Goal: Register for event/course

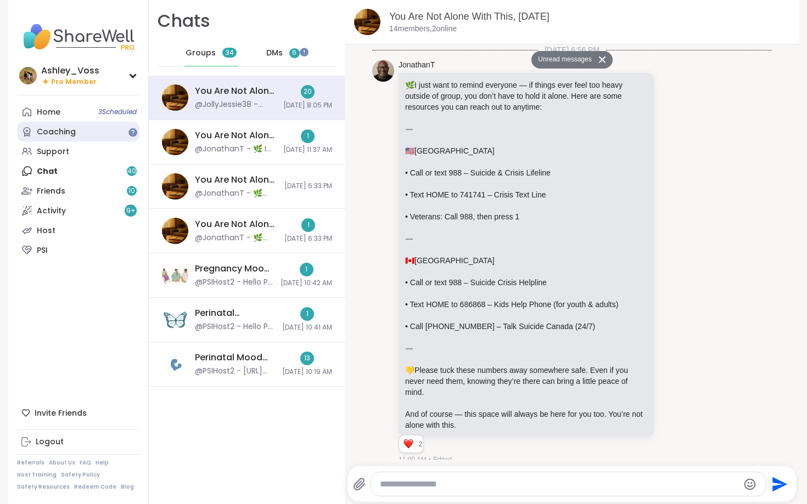
scroll to position [2567, 0]
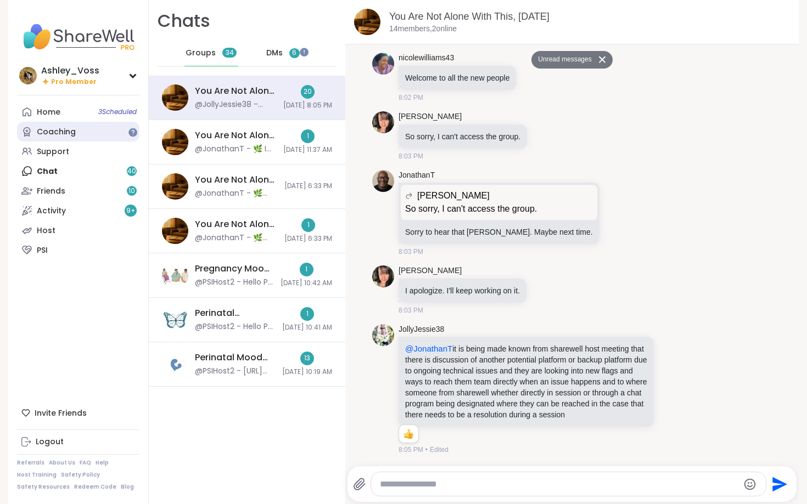
click at [79, 138] on link "Coaching" at bounding box center [78, 132] width 122 height 20
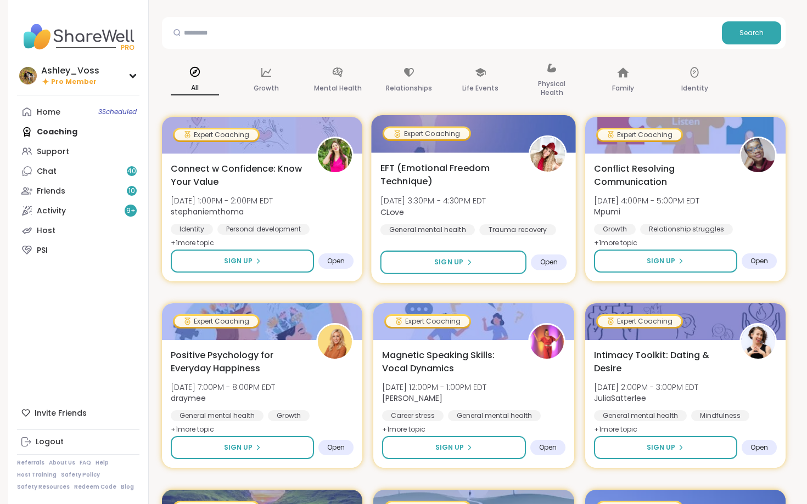
scroll to position [60, 0]
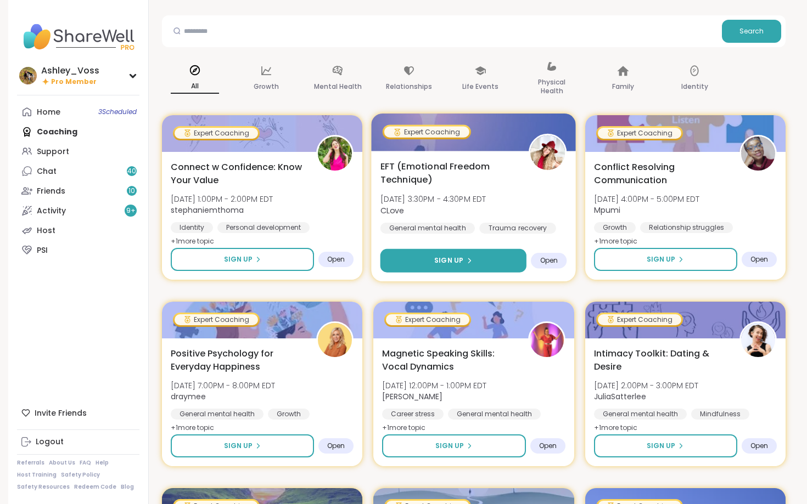
click at [505, 260] on button "Sign Up" at bounding box center [453, 261] width 146 height 24
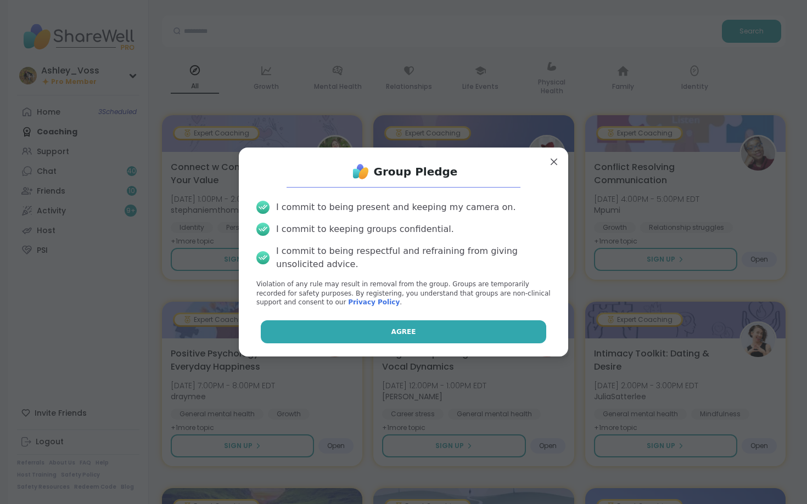
click at [499, 340] on button "Agree" at bounding box center [404, 331] width 286 height 23
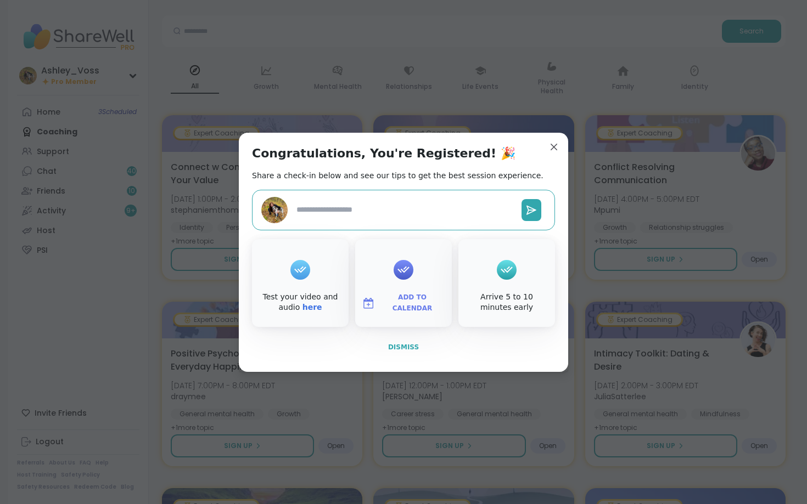
click at [398, 352] on span "Dismiss" at bounding box center [403, 347] width 31 height 10
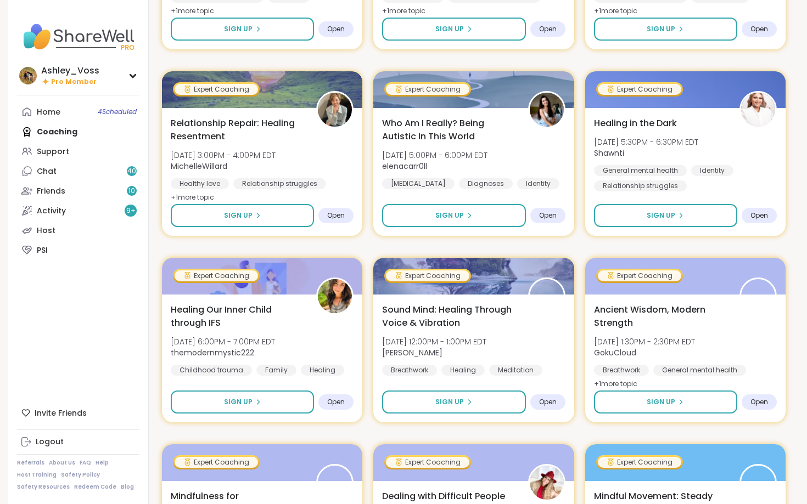
scroll to position [477, 0]
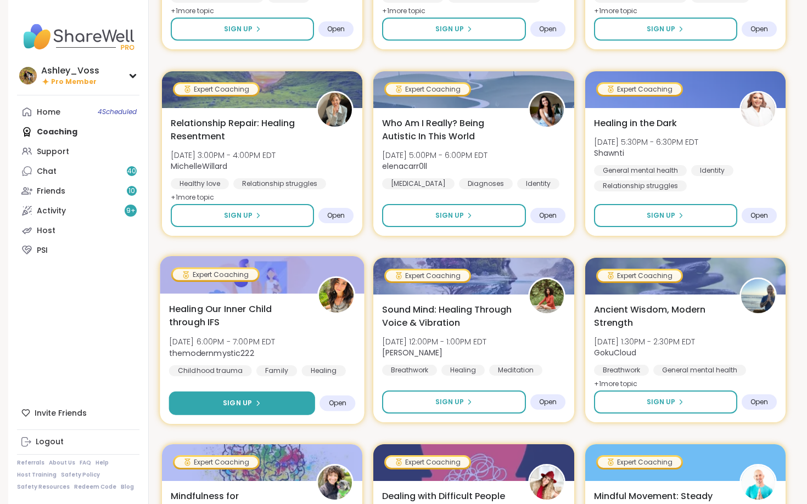
click at [281, 405] on button "Sign Up" at bounding box center [242, 404] width 146 height 24
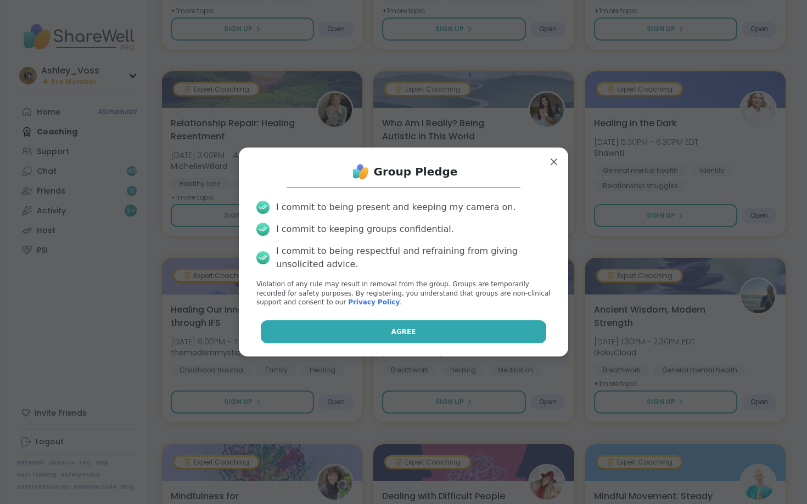
click at [332, 332] on button "Agree" at bounding box center [404, 331] width 286 height 23
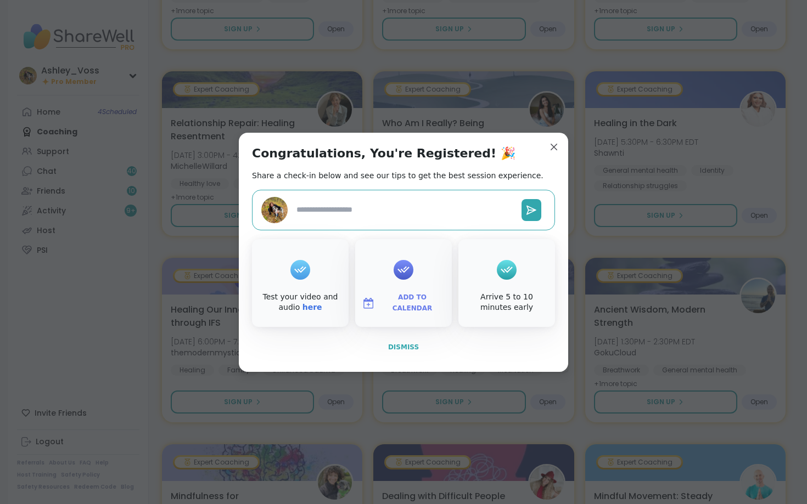
click at [403, 345] on span "Dismiss" at bounding box center [403, 347] width 31 height 8
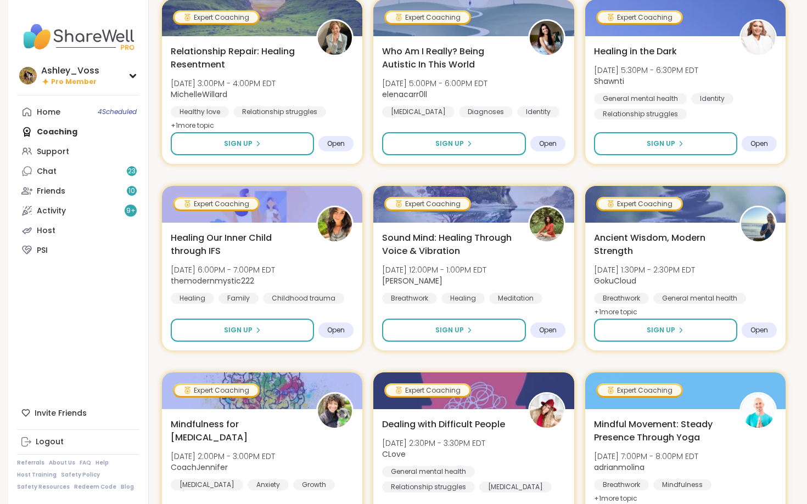
scroll to position [549, 0]
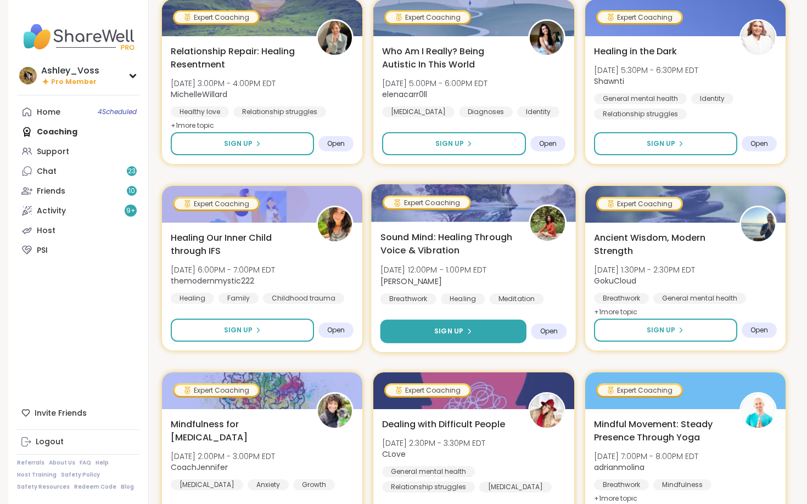
click at [415, 334] on button "Sign Up" at bounding box center [453, 332] width 146 height 24
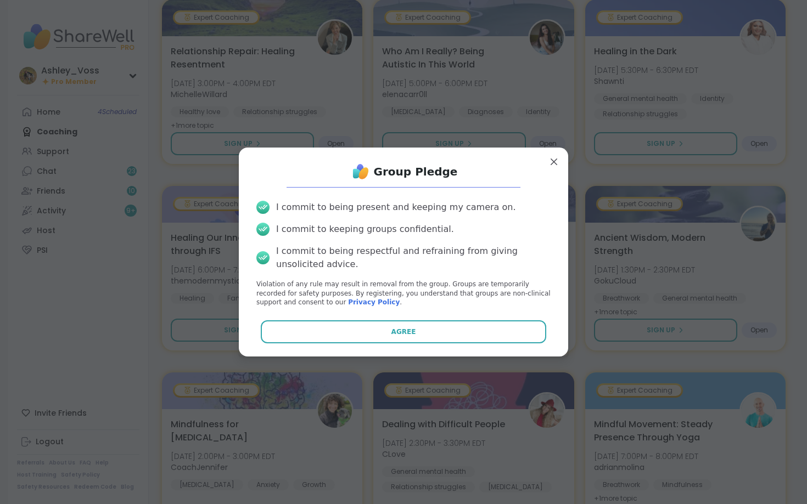
click at [415, 334] on button "Agree" at bounding box center [404, 331] width 286 height 23
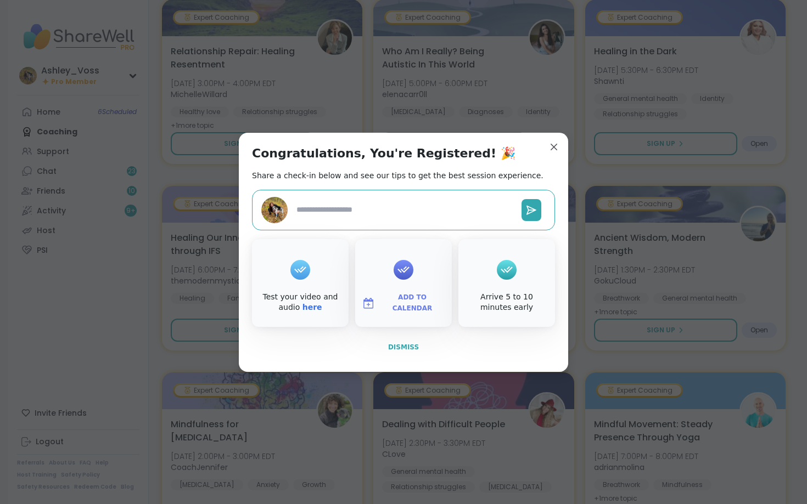
click at [408, 347] on span "Dismiss" at bounding box center [403, 347] width 31 height 8
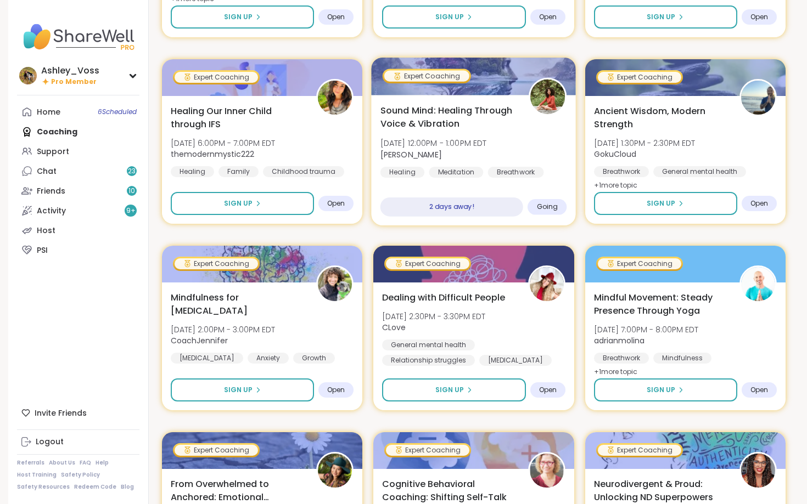
scroll to position [743, 0]
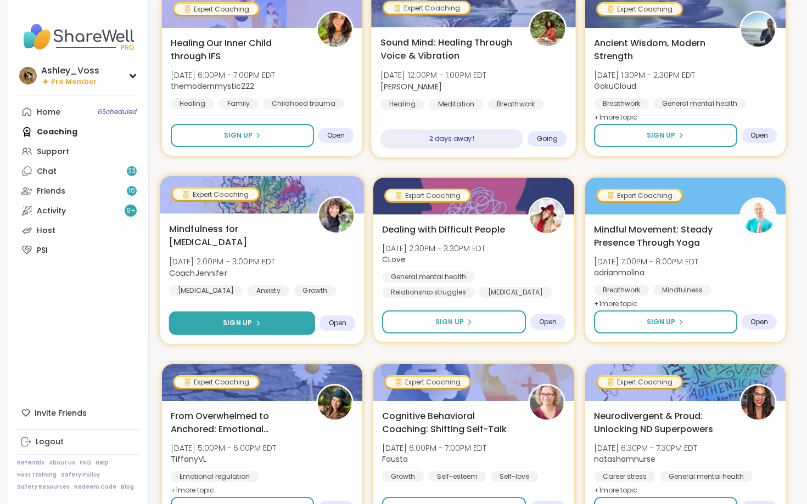
click at [308, 322] on button "Sign Up" at bounding box center [242, 324] width 146 height 24
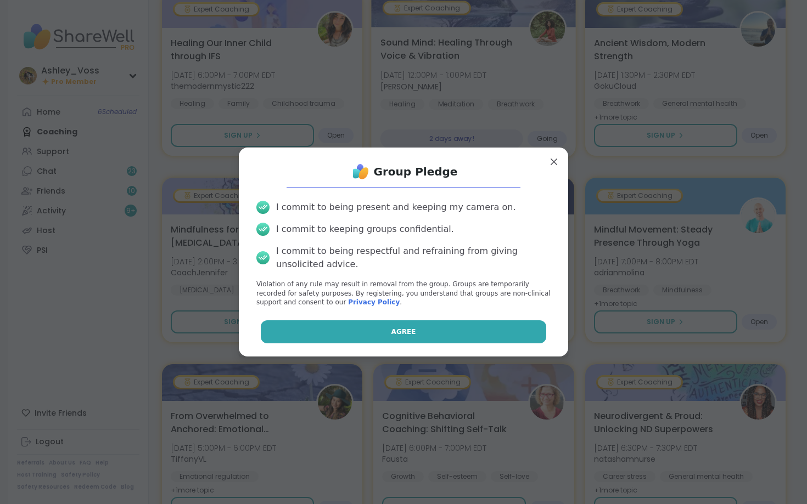
click at [328, 328] on button "Agree" at bounding box center [404, 331] width 286 height 23
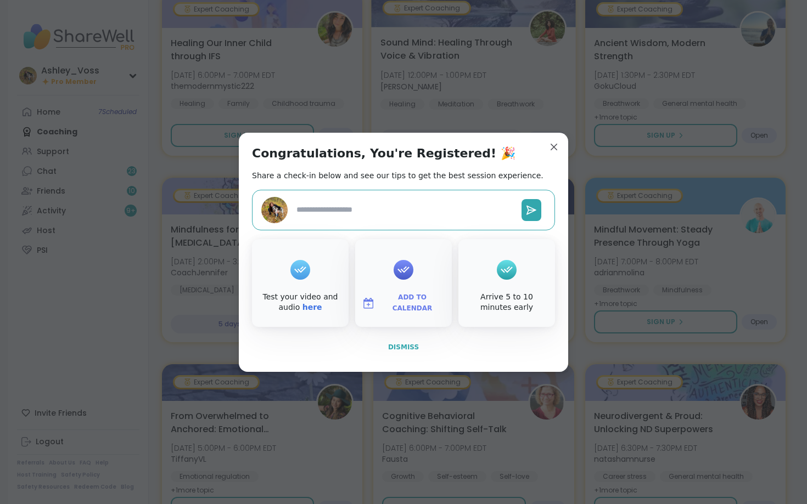
click at [401, 353] on button "Dismiss" at bounding box center [403, 347] width 303 height 23
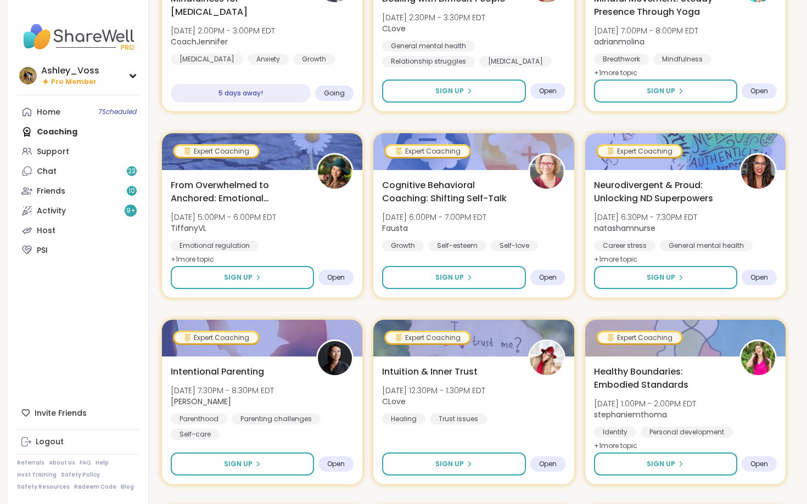
scroll to position [974, 0]
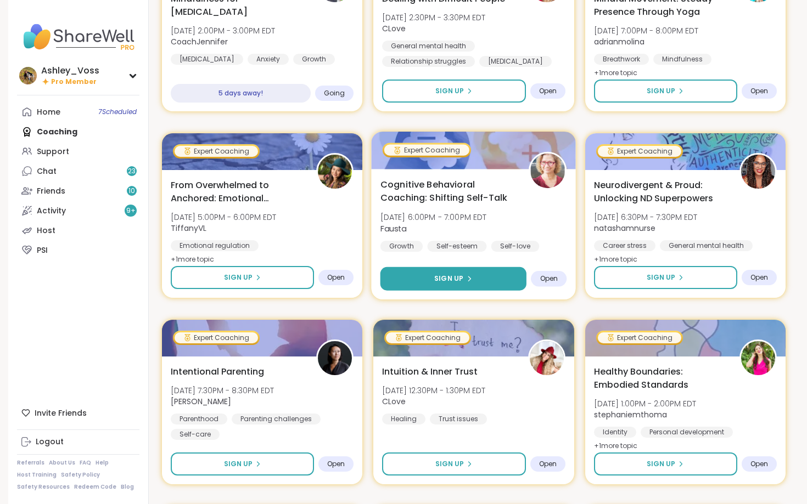
click at [416, 279] on button "Sign Up" at bounding box center [453, 279] width 146 height 24
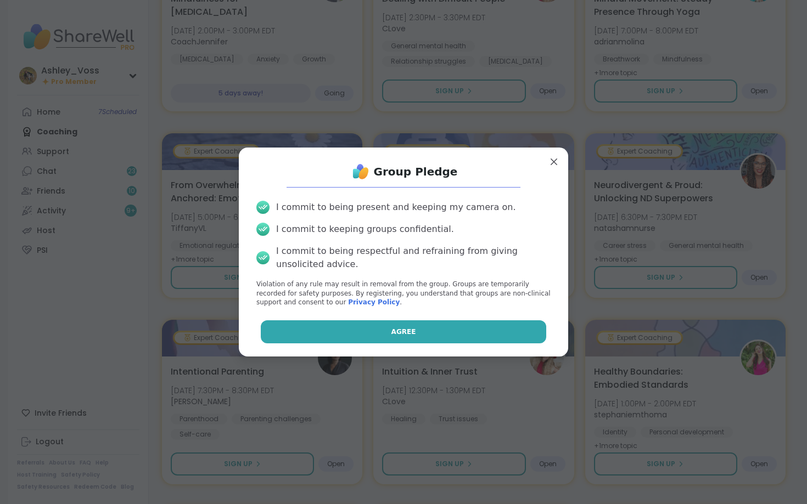
click at [410, 330] on span "Agree" at bounding box center [403, 332] width 25 height 10
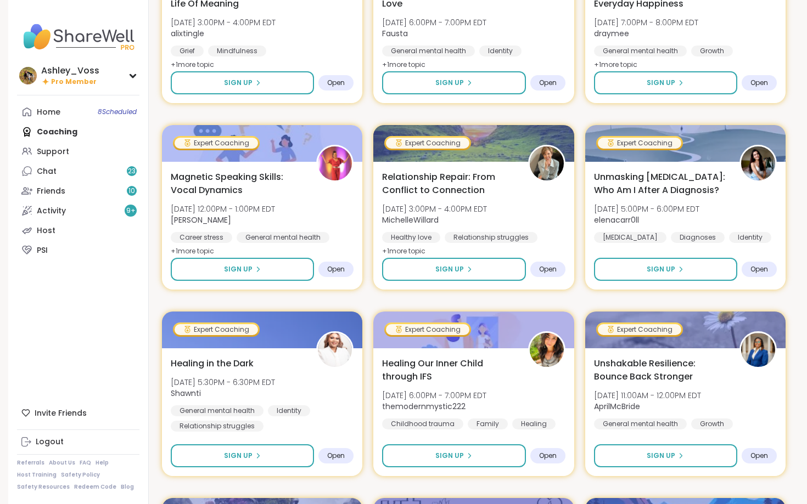
scroll to position [1543, 0]
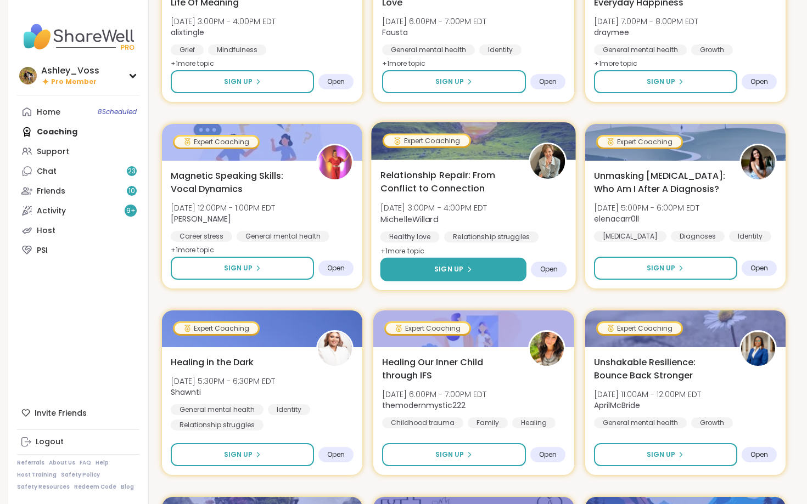
click at [512, 270] on button "Sign Up" at bounding box center [453, 270] width 146 height 24
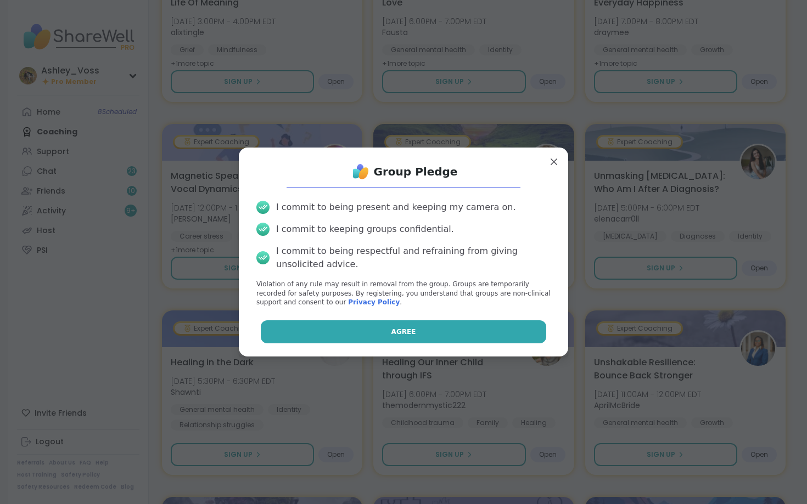
click at [497, 335] on button "Agree" at bounding box center [404, 331] width 286 height 23
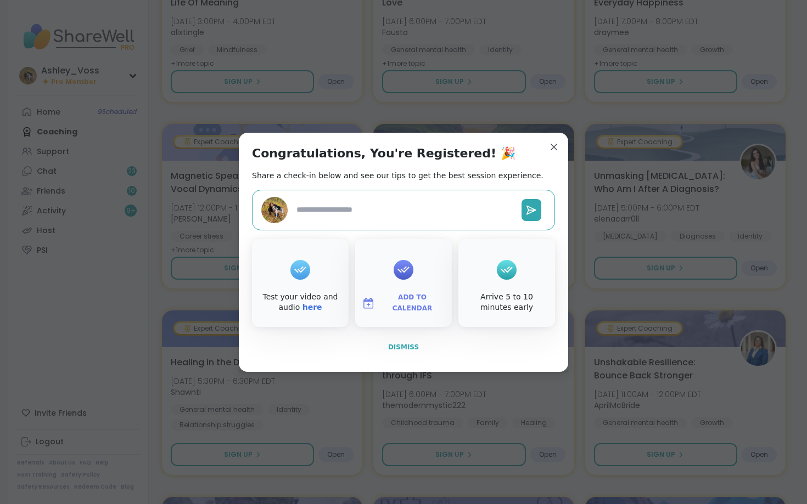
click at [414, 352] on button "Dismiss" at bounding box center [403, 347] width 303 height 23
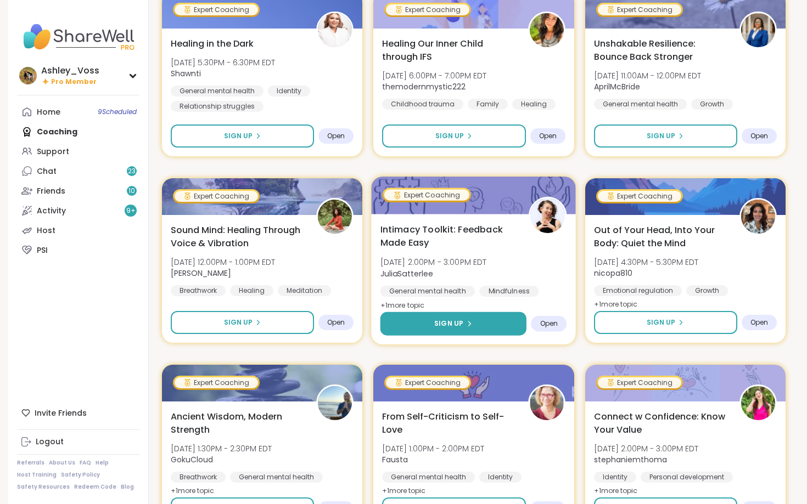
scroll to position [1865, 0]
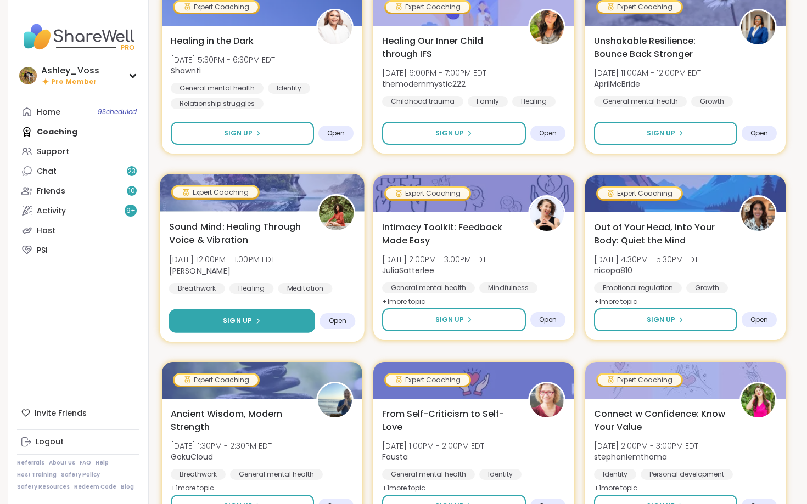
click at [300, 326] on button "Sign Up" at bounding box center [242, 321] width 146 height 24
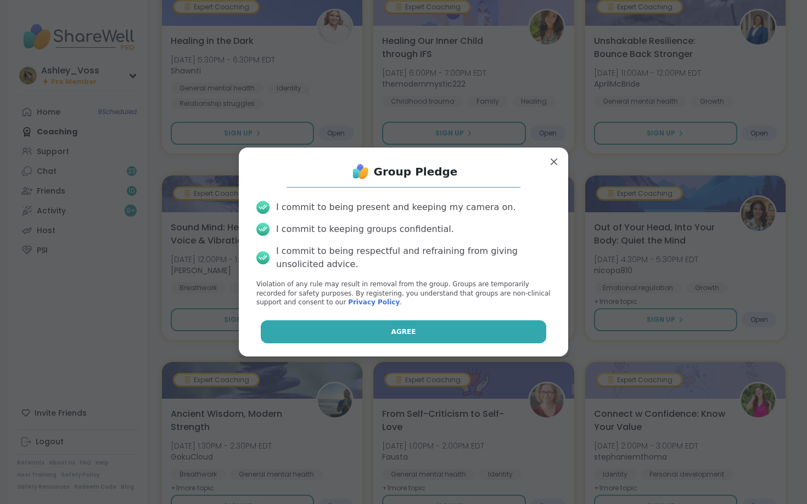
click at [340, 329] on button "Agree" at bounding box center [404, 331] width 286 height 23
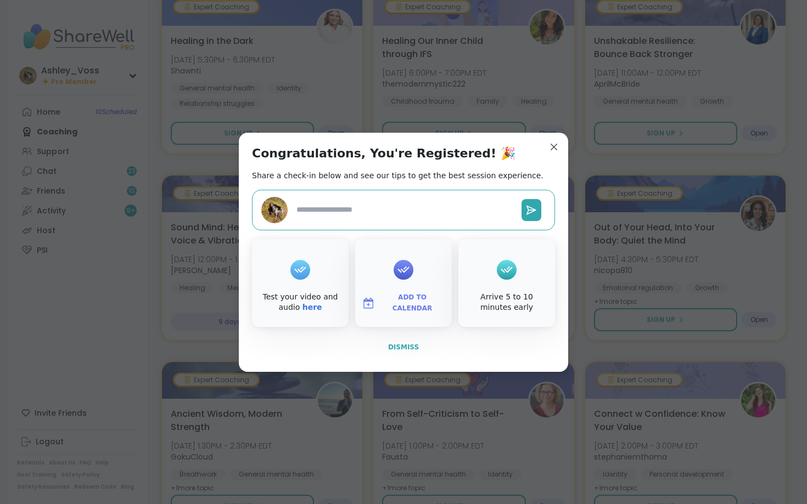
click at [402, 346] on span "Dismiss" at bounding box center [403, 347] width 31 height 8
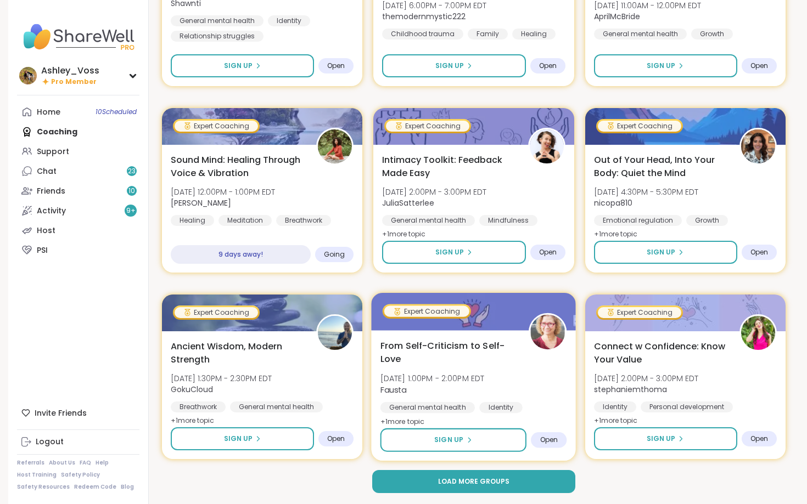
scroll to position [1932, 0]
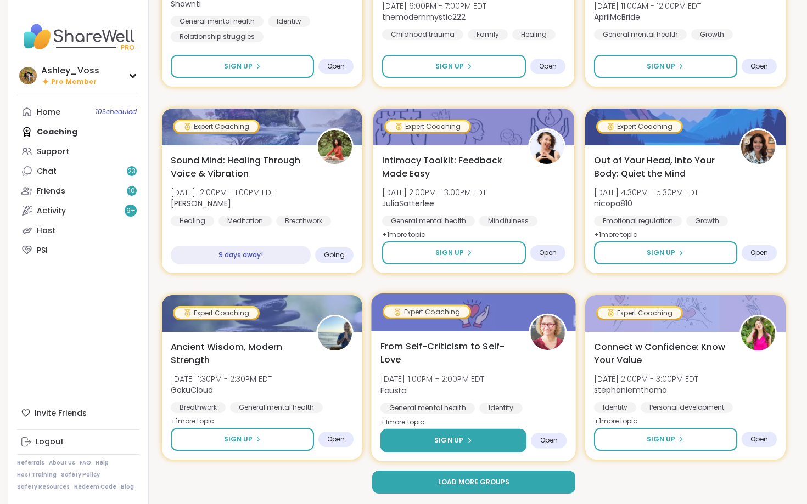
click at [458, 441] on span "Sign Up" at bounding box center [449, 441] width 29 height 10
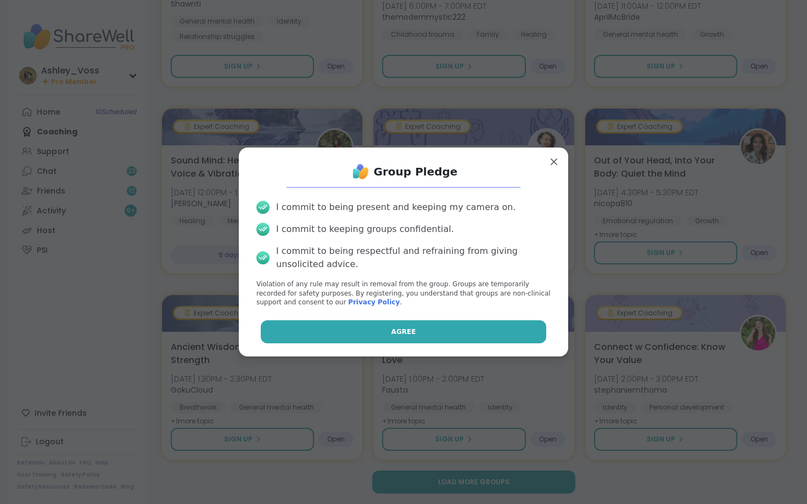
click at [429, 331] on button "Agree" at bounding box center [404, 331] width 286 height 23
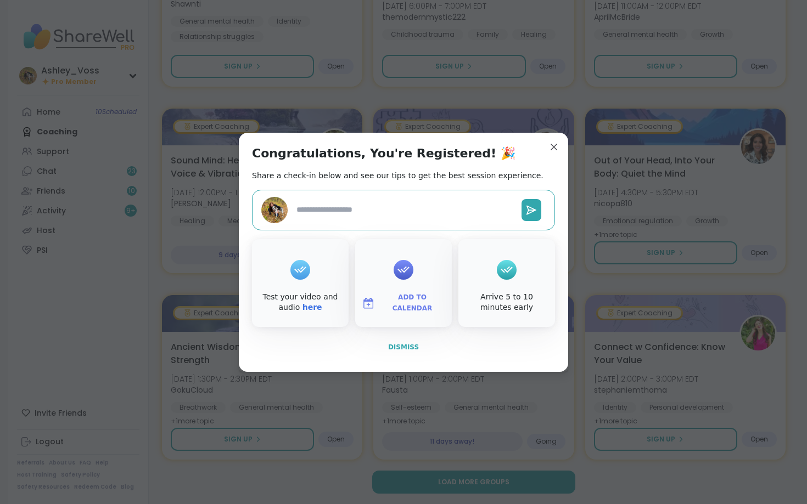
type textarea "*"
click at [399, 344] on span "Dismiss" at bounding box center [403, 347] width 31 height 8
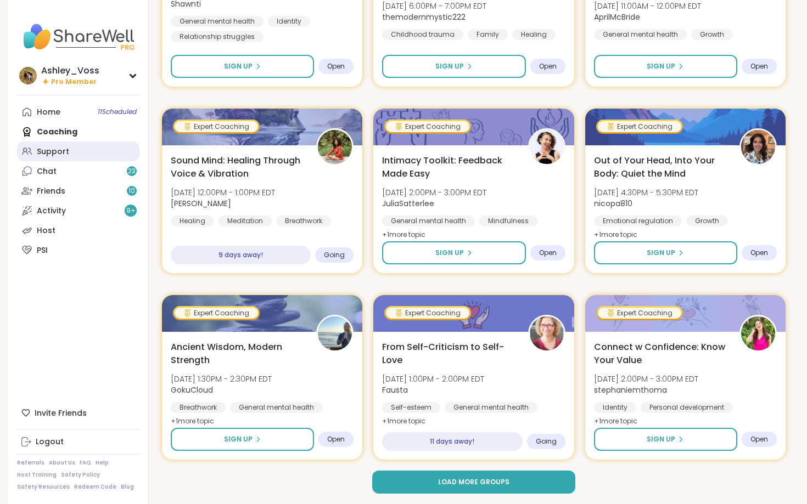
click at [105, 155] on link "Support" at bounding box center [78, 152] width 122 height 20
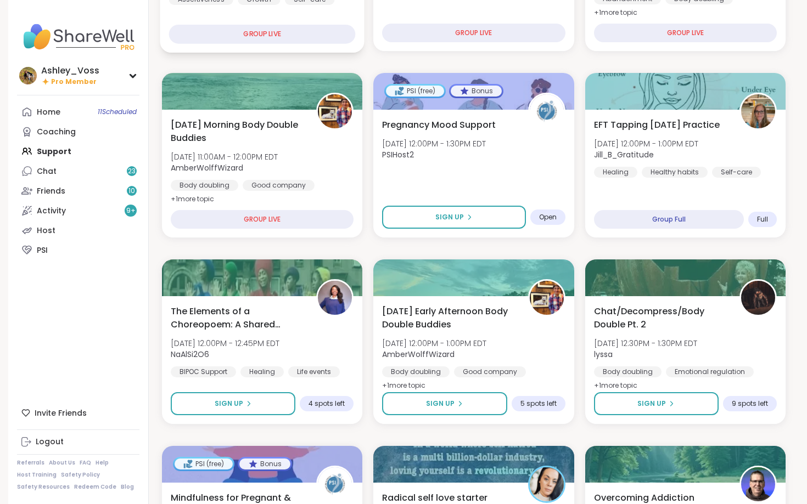
scroll to position [303, 0]
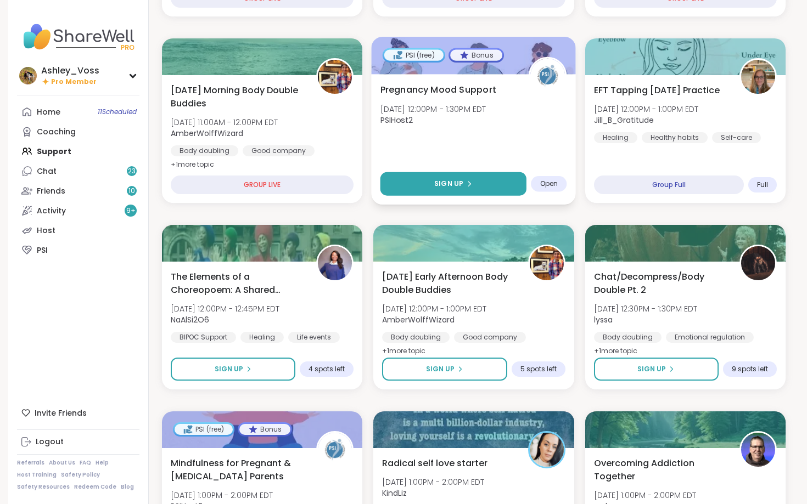
click at [427, 183] on button "Sign Up" at bounding box center [453, 184] width 146 height 24
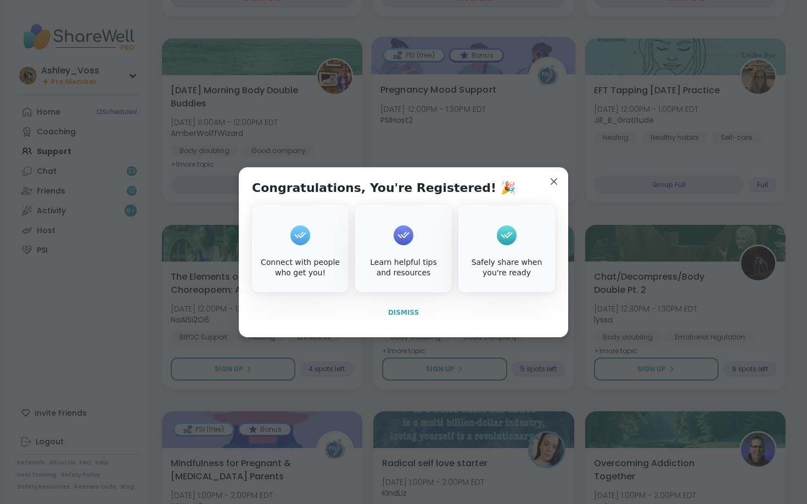
click at [398, 312] on span "Dismiss" at bounding box center [403, 313] width 31 height 8
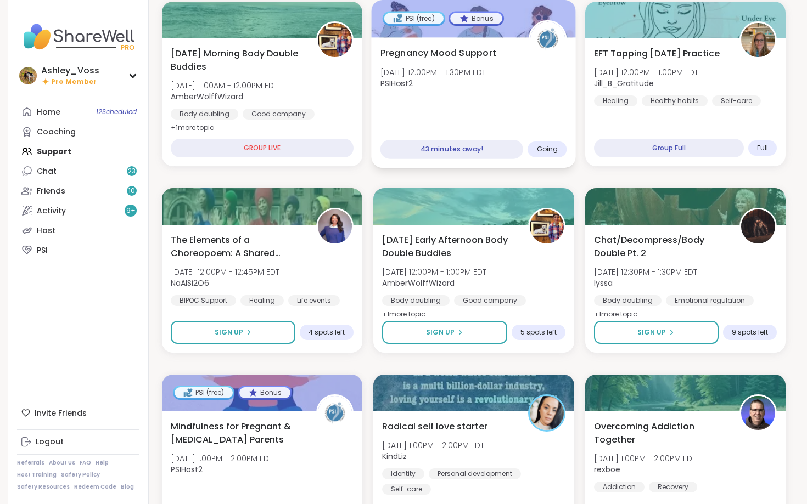
scroll to position [341, 0]
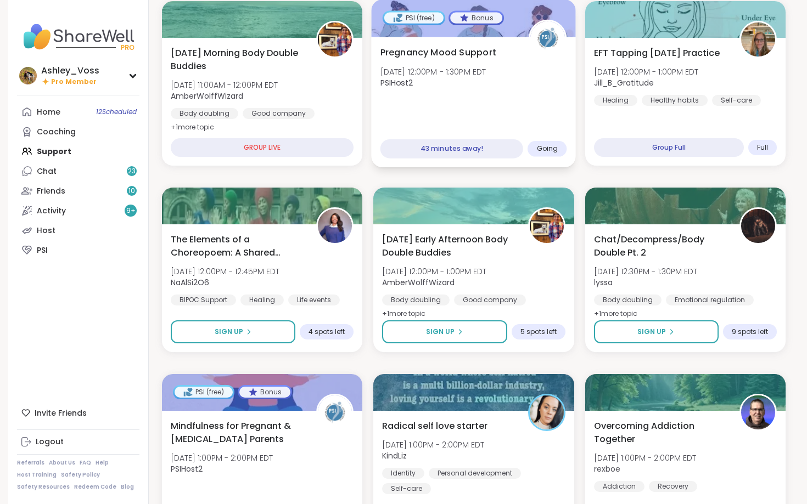
click at [557, 149] on span "Going" at bounding box center [547, 148] width 21 height 9
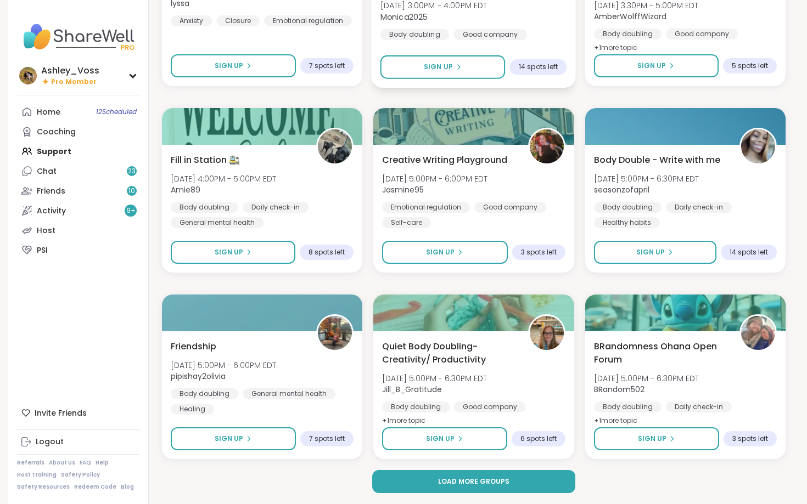
scroll to position [1912, 0]
